Goal: Information Seeking & Learning: Learn about a topic

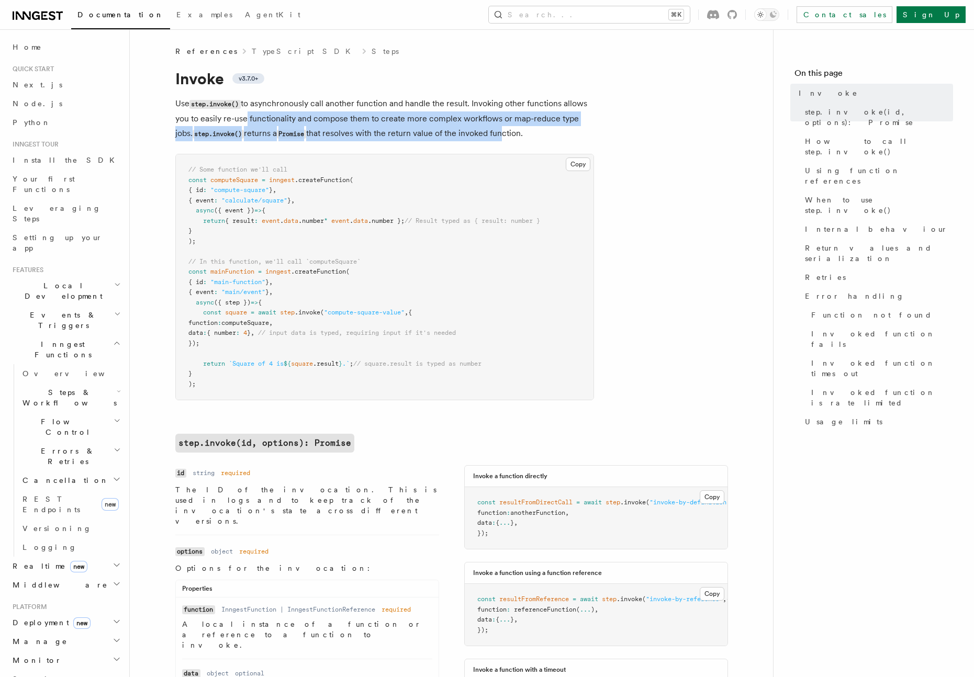
drag, startPoint x: 243, startPoint y: 113, endPoint x: 549, endPoint y: 135, distance: 306.3
click at [508, 137] on p "Use step.invoke() to asynchronously call another function and handle the result…" at bounding box center [384, 118] width 419 height 45
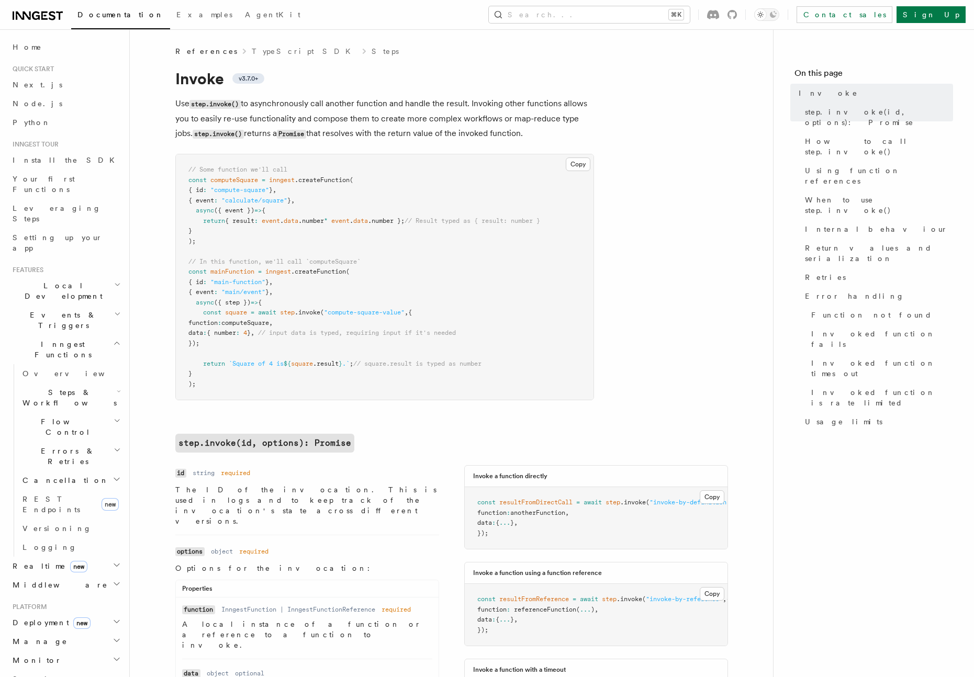
click at [549, 135] on p "Use step.invoke() to asynchronously call another function and handle the result…" at bounding box center [384, 118] width 419 height 45
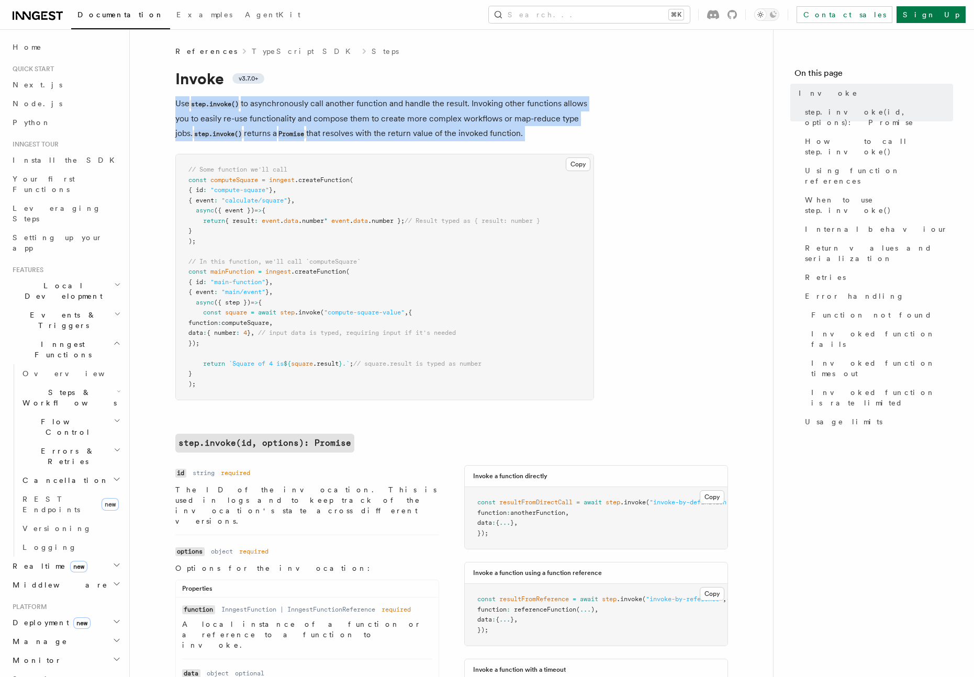
drag, startPoint x: 548, startPoint y: 135, endPoint x: 161, endPoint y: 102, distance: 388.0
click at [175, 104] on p "Use step.invoke() to asynchronously call another function and handle the result…" at bounding box center [384, 118] width 419 height 45
drag, startPoint x: 179, startPoint y: 105, endPoint x: 541, endPoint y: 134, distance: 363.2
click at [541, 134] on p "Use step.invoke() to asynchronously call another function and handle the result…" at bounding box center [384, 118] width 419 height 45
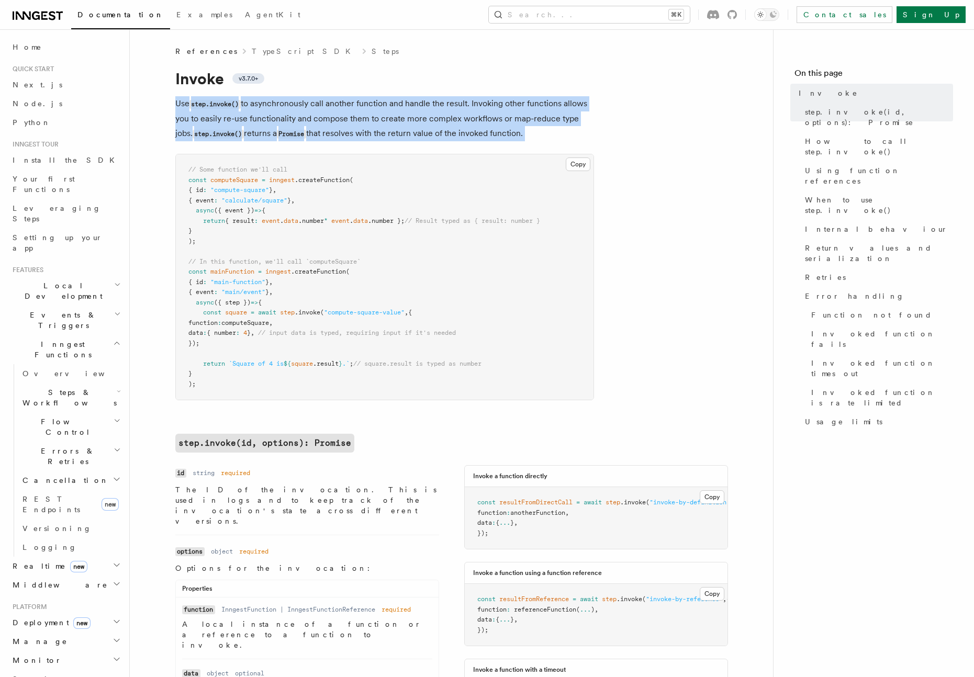
click at [540, 133] on p "Use step.invoke() to asynchronously call another function and handle the result…" at bounding box center [384, 118] width 419 height 45
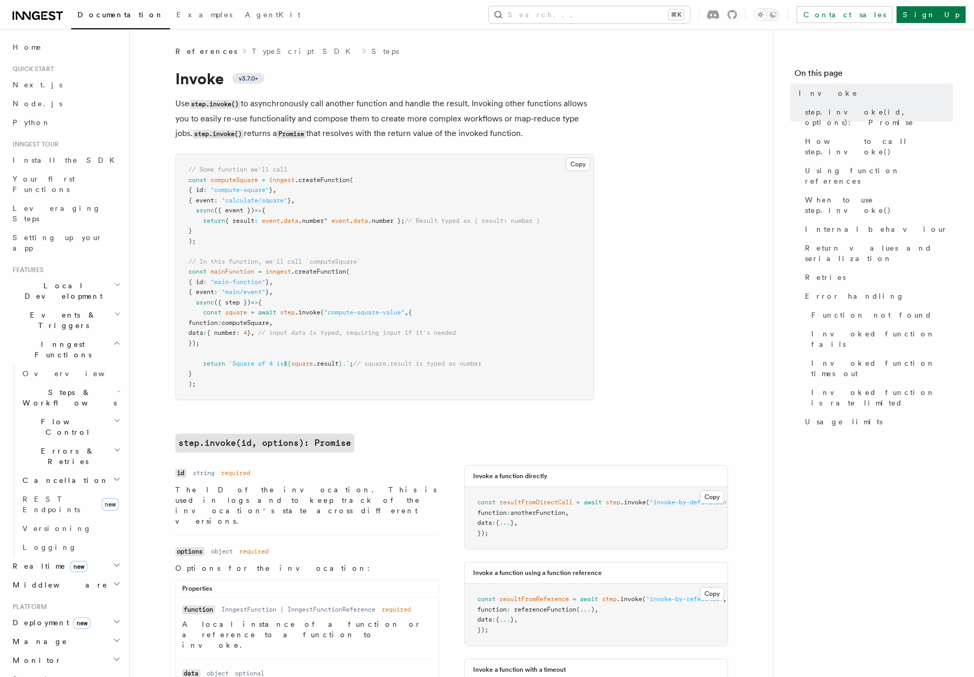
drag, startPoint x: 538, startPoint y: 132, endPoint x: 295, endPoint y: 94, distance: 245.7
click at [519, 319] on pre "// Some function we'll call const computeSquare = inngest .createFunction ( { i…" at bounding box center [384, 276] width 417 height 245
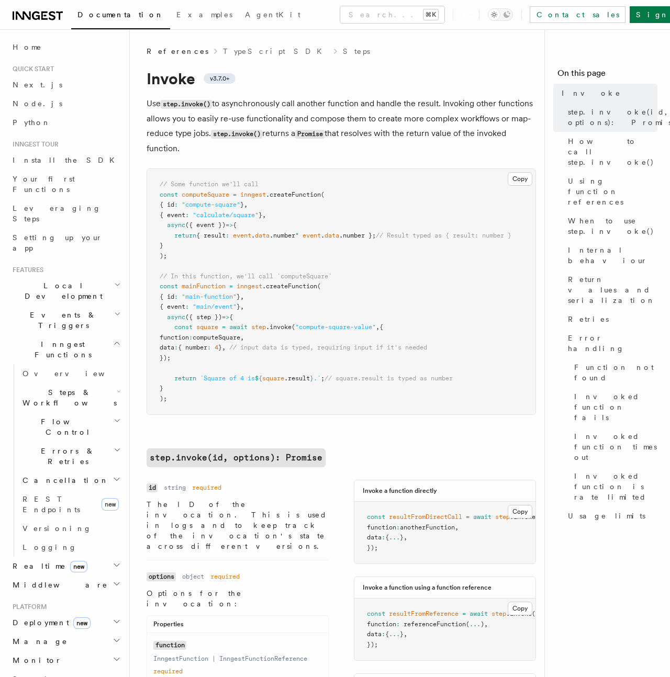
click at [73, 387] on span "Steps & Workflows" at bounding box center [67, 397] width 98 height 21
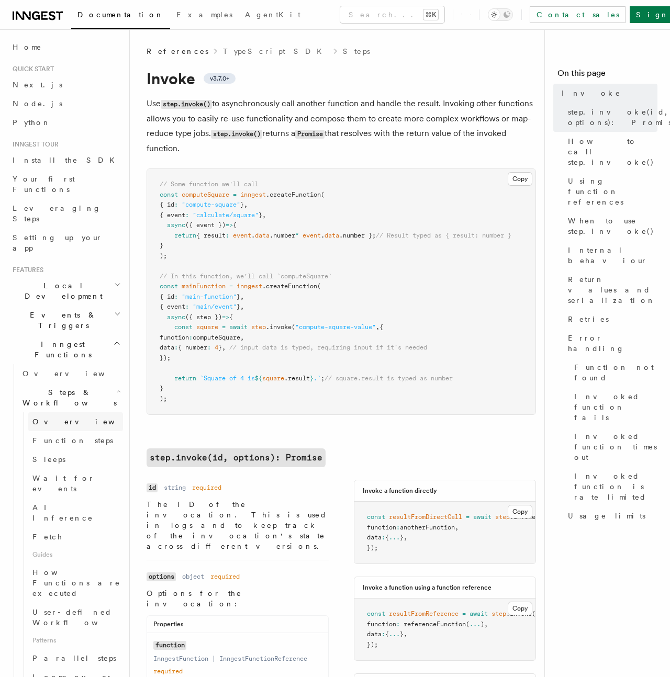
click at [60, 417] on span "Overview" at bounding box center [86, 421] width 108 height 8
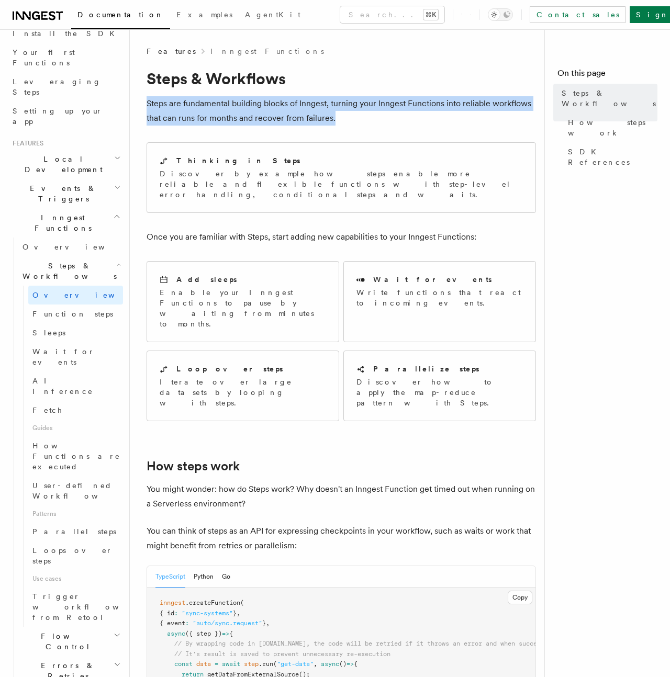
drag, startPoint x: 174, startPoint y: 94, endPoint x: 344, endPoint y: 115, distance: 171.8
click at [344, 115] on p "Steps are fundamental building blocks of Inngest, turning your Inngest Function…" at bounding box center [340, 110] width 389 height 29
drag, startPoint x: 344, startPoint y: 115, endPoint x: 176, endPoint y: 96, distance: 169.1
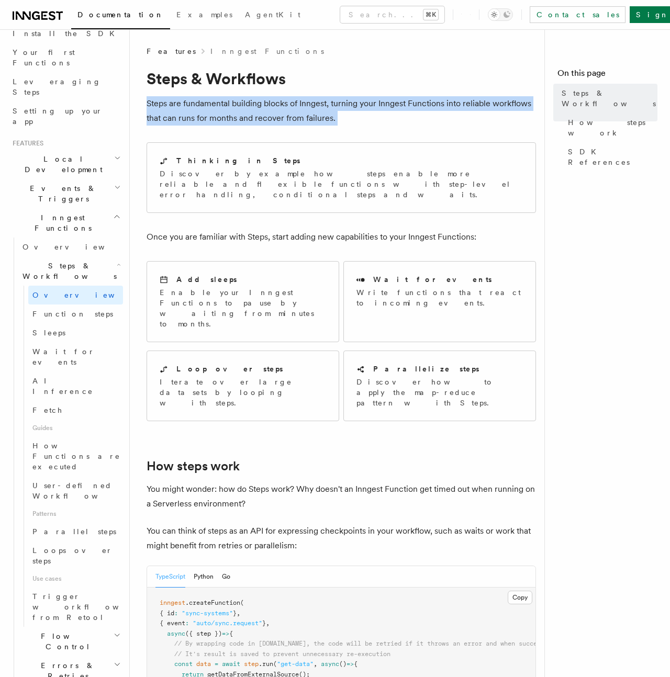
drag, startPoint x: 176, startPoint y: 96, endPoint x: 419, endPoint y: 133, distance: 245.6
click at [368, 123] on p "Steps are fundamental building blocks of Inngest, turning your Inngest Function…" at bounding box center [340, 110] width 389 height 29
drag, startPoint x: 368, startPoint y: 123, endPoint x: 178, endPoint y: 96, distance: 191.8
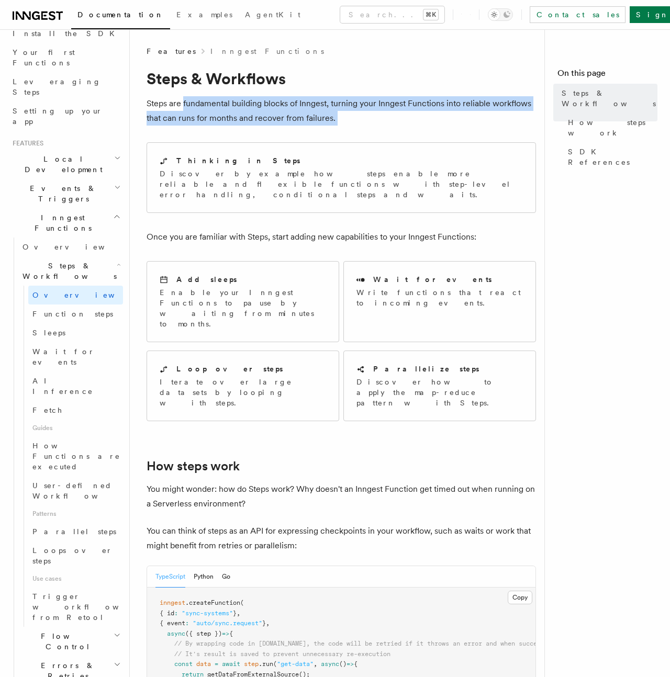
click at [178, 97] on p "Steps are fundamental building blocks of Inngest, turning your Inngest Function…" at bounding box center [340, 110] width 389 height 29
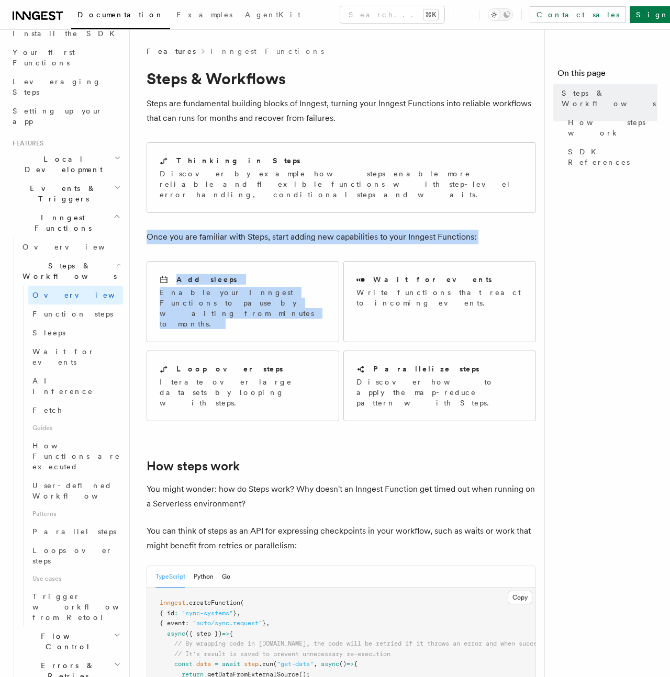
drag, startPoint x: 193, startPoint y: 214, endPoint x: 398, endPoint y: 239, distance: 206.6
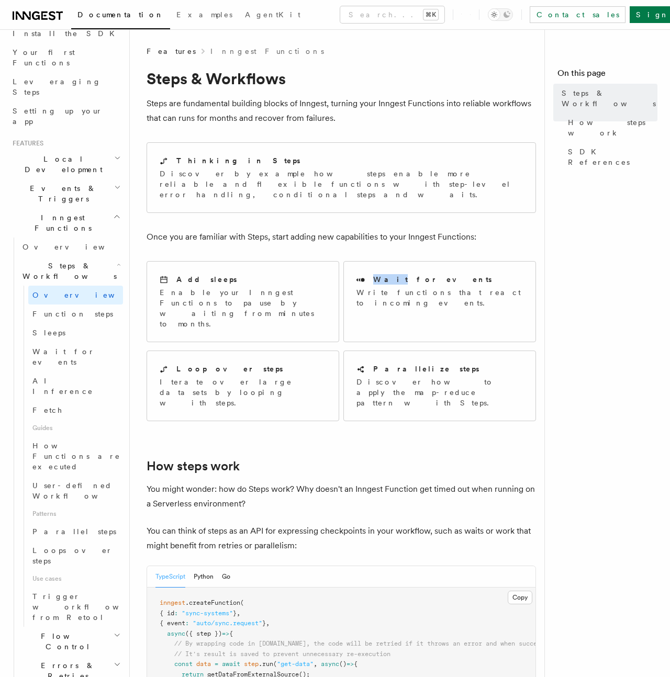
click at [279, 230] on p "Once you are familiar with Steps, start adding new capabilities to your Inngest…" at bounding box center [340, 237] width 389 height 15
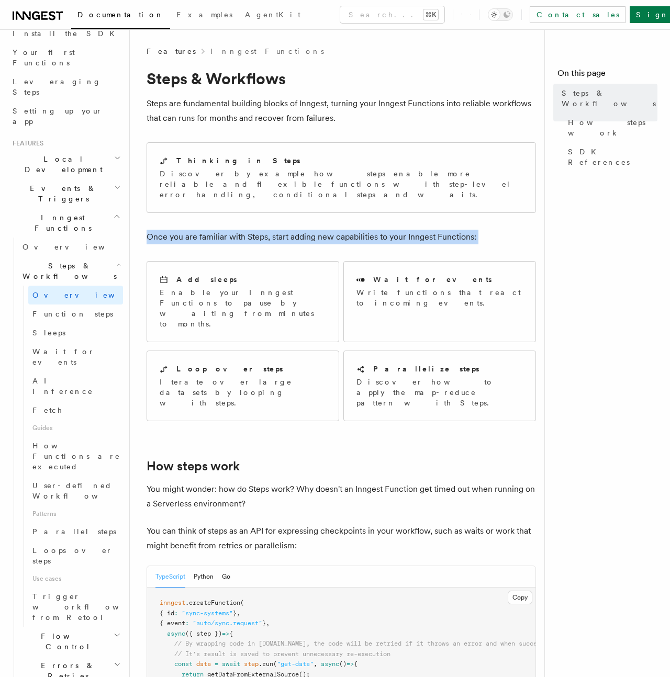
click at [279, 230] on p "Once you are familiar with Steps, start adding new capabilities to your Inngest…" at bounding box center [340, 237] width 389 height 15
click at [409, 364] on h2 "Parallelize steps" at bounding box center [426, 369] width 106 height 10
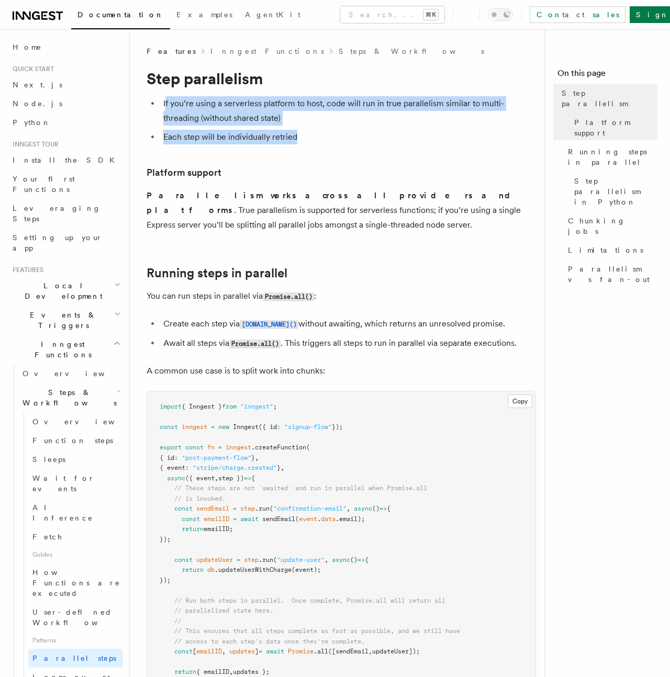
drag, startPoint x: 217, startPoint y: 108, endPoint x: 388, endPoint y: 132, distance: 172.2
click at [388, 132] on ul "If you’re using a serverless platform to host, code will run in true parallelis…" at bounding box center [340, 120] width 389 height 48
click at [388, 132] on li "Each step will be individually retried" at bounding box center [348, 137] width 376 height 15
drag, startPoint x: 388, startPoint y: 132, endPoint x: 142, endPoint y: 73, distance: 252.9
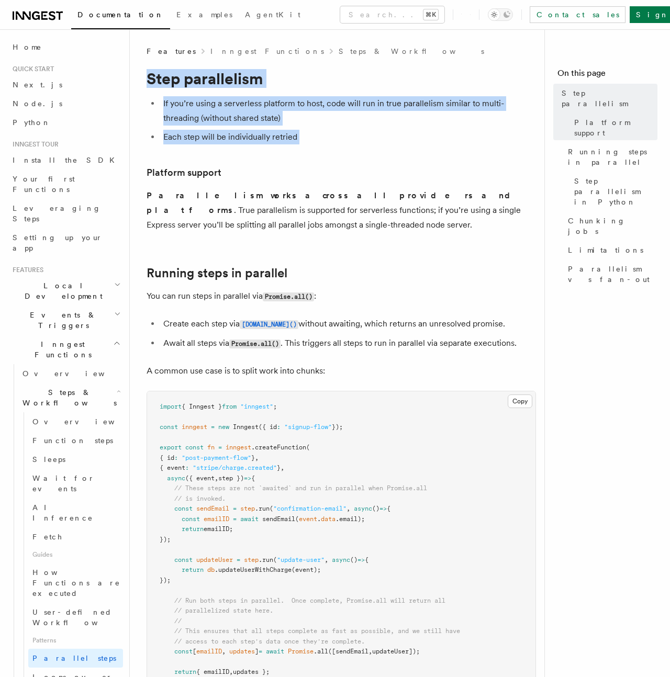
drag, startPoint x: 142, startPoint y: 73, endPoint x: 353, endPoint y: 134, distance: 219.5
click at [353, 134] on li "Each step will be individually retried" at bounding box center [348, 137] width 376 height 15
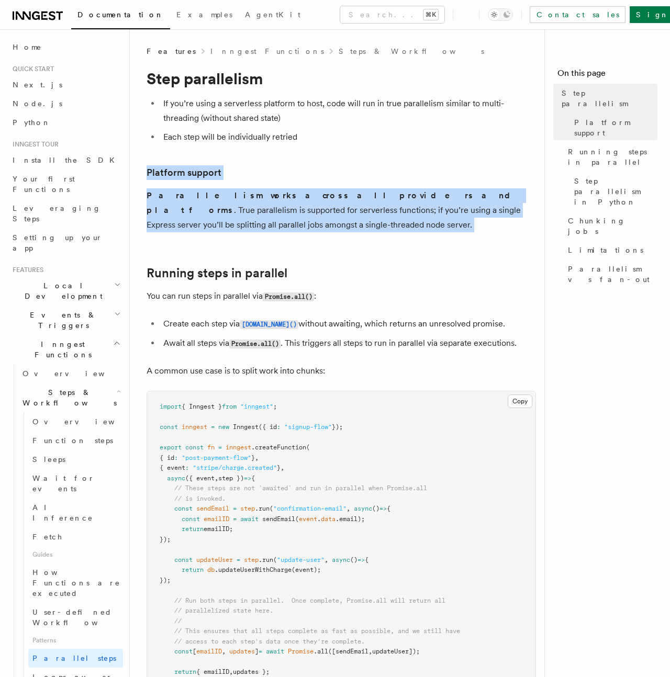
drag, startPoint x: 353, startPoint y: 134, endPoint x: 355, endPoint y: 220, distance: 85.8
click at [355, 220] on p "Parallelism works across all providers and platforms . True parallelism is supp…" at bounding box center [340, 210] width 389 height 44
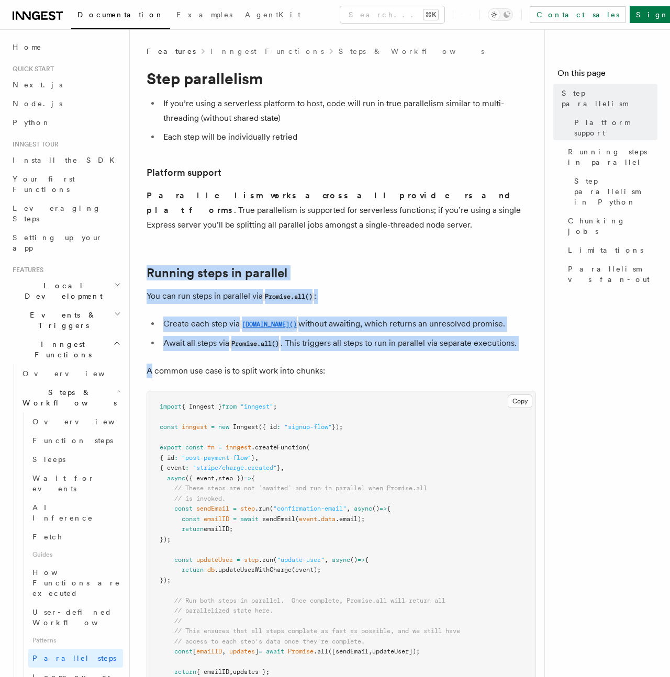
drag, startPoint x: 355, startPoint y: 220, endPoint x: 424, endPoint y: 364, distance: 160.3
click at [425, 347] on li "Await all steps via Promise.all() . This triggers all steps to run in parallel …" at bounding box center [348, 343] width 376 height 15
drag, startPoint x: 439, startPoint y: 358, endPoint x: 226, endPoint y: 265, distance: 232.2
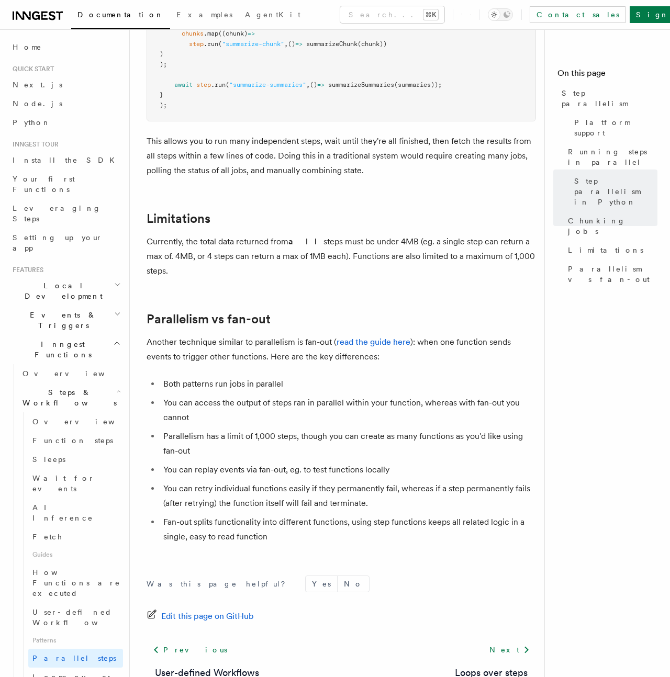
scroll to position [1674, 0]
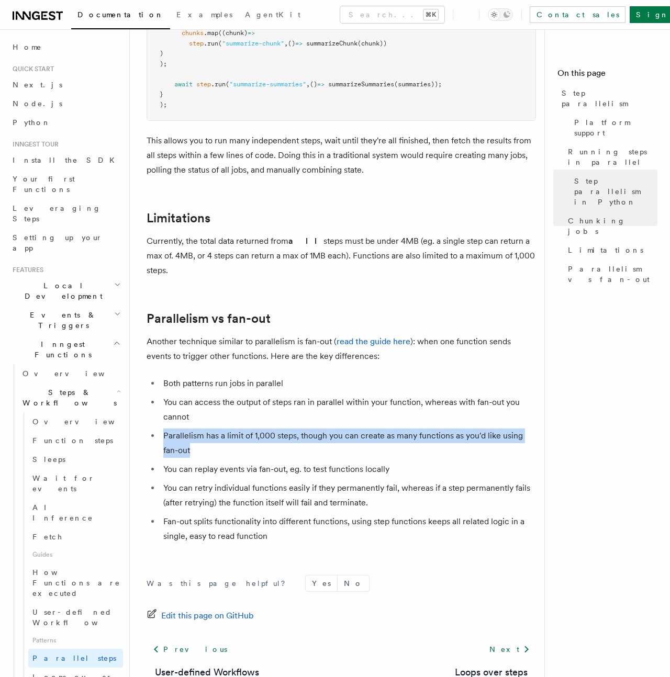
drag, startPoint x: 202, startPoint y: 417, endPoint x: 260, endPoint y: 435, distance: 60.2
click at [259, 435] on li "Parallelism has a limit of 1,000 steps, though you can create as many functions…" at bounding box center [348, 442] width 376 height 29
click at [260, 436] on li "Parallelism has a limit of 1,000 steps, though you can create as many functions…" at bounding box center [348, 442] width 376 height 29
drag, startPoint x: 260, startPoint y: 436, endPoint x: 152, endPoint y: 422, distance: 109.3
click at [152, 422] on ul "Both patterns run jobs in parallel You can access the output of steps ran in pa…" at bounding box center [340, 459] width 389 height 167
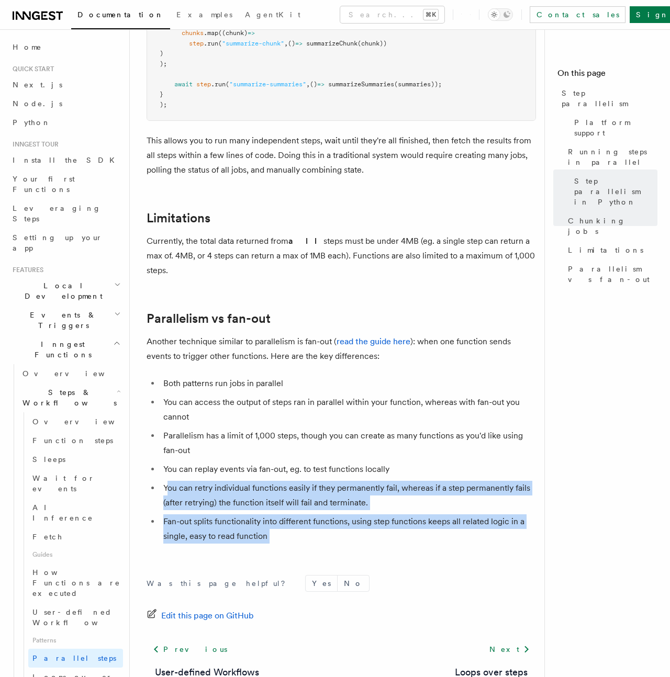
drag, startPoint x: 189, startPoint y: 480, endPoint x: 430, endPoint y: 539, distance: 247.3
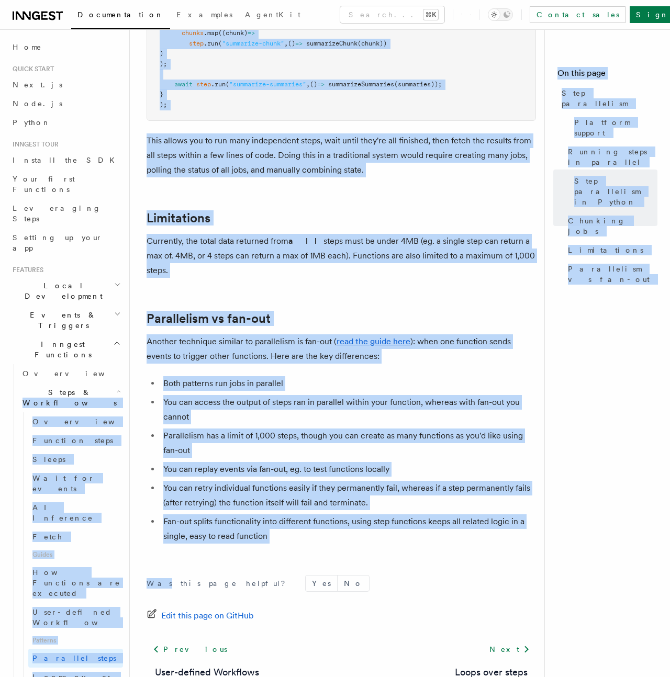
drag, startPoint x: 430, startPoint y: 539, endPoint x: 65, endPoint y: 328, distance: 422.2
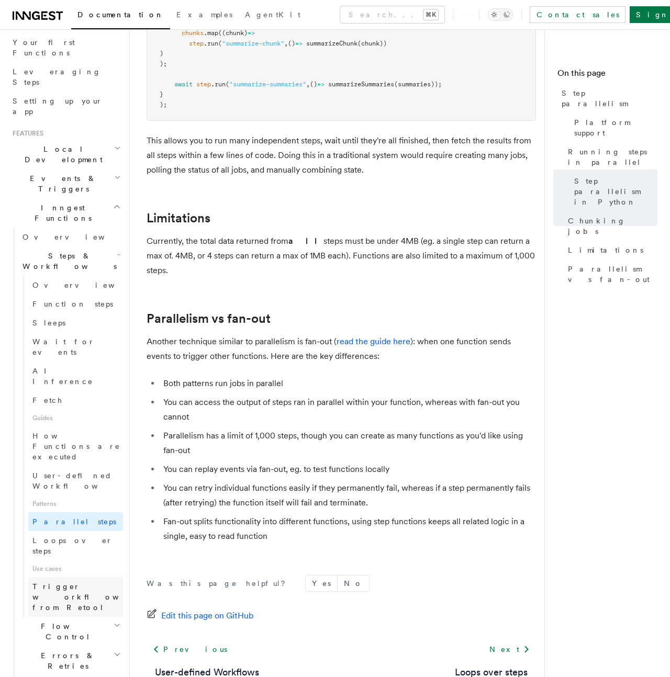
scroll to position [138, 0]
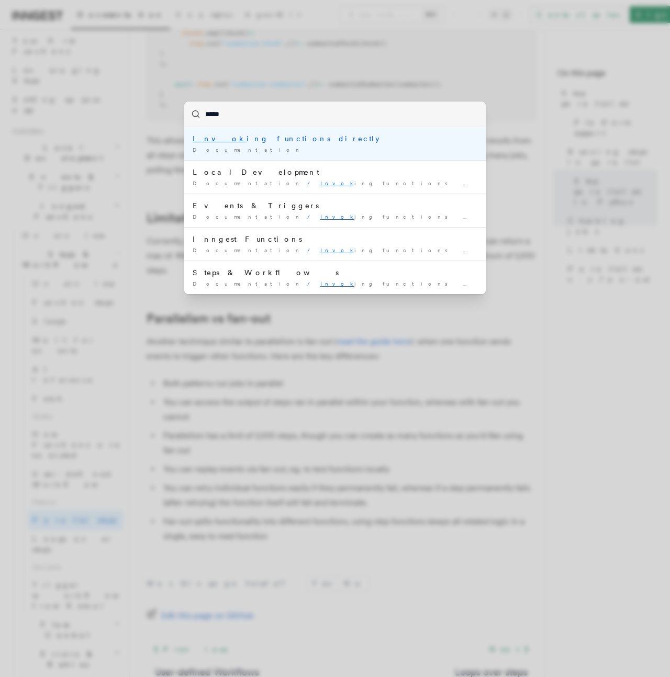
type input "******"
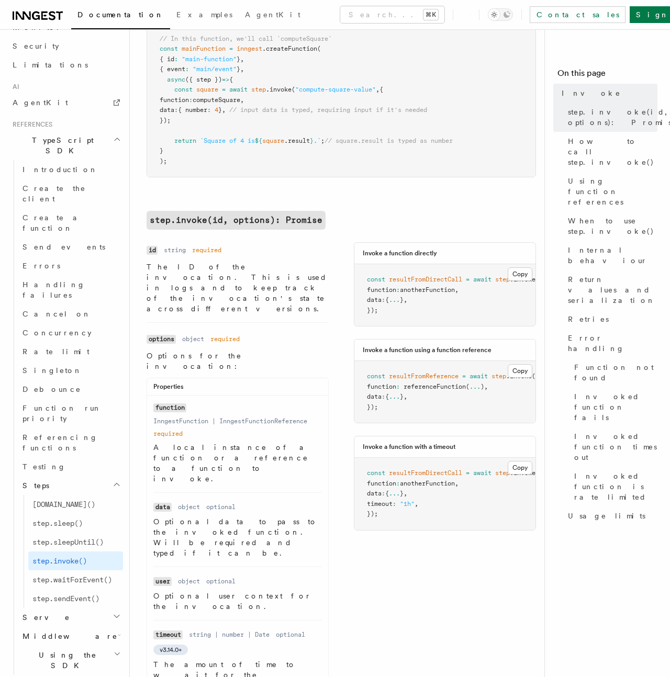
scroll to position [312, 0]
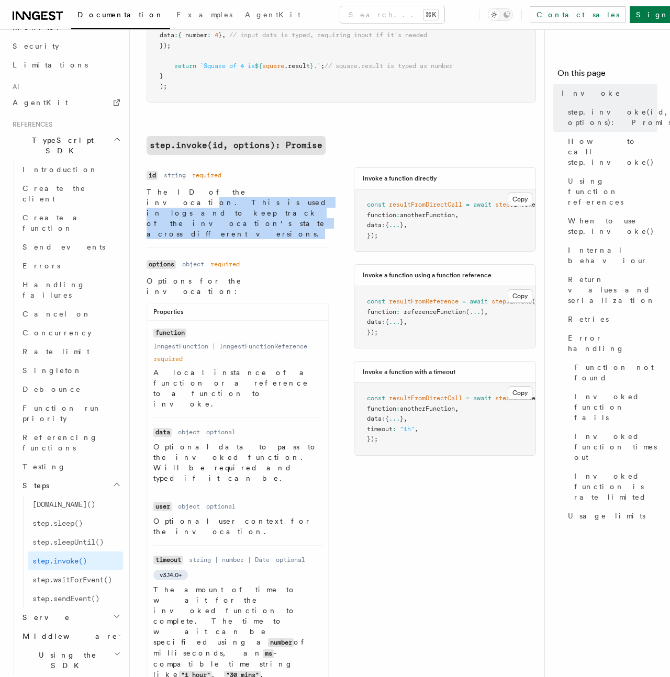
drag, startPoint x: 256, startPoint y: 197, endPoint x: 331, endPoint y: 207, distance: 75.0
click at [331, 207] on div "Name id Type string Required required Description The ID of the invocation. Thi…" at bounding box center [340, 521] width 389 height 708
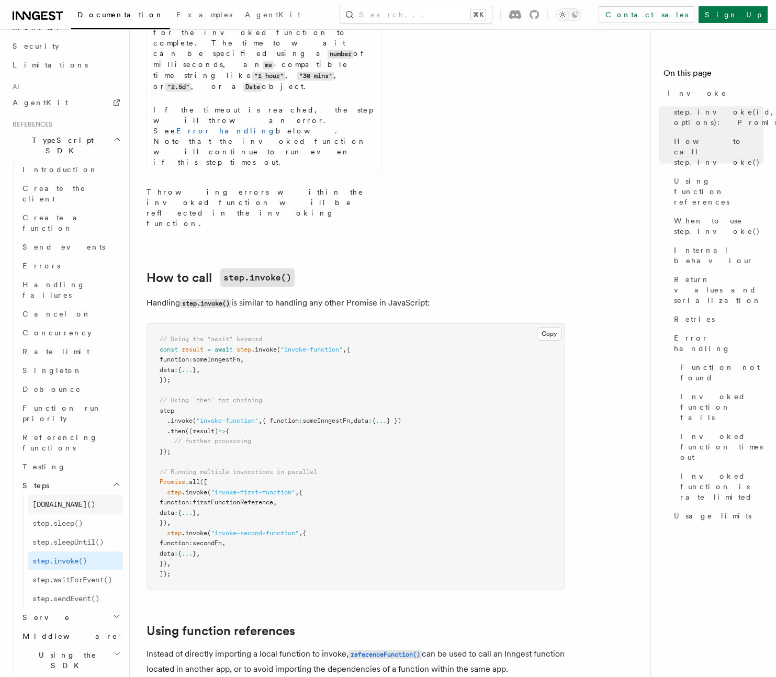
scroll to position [888, 0]
